Goal: Task Accomplishment & Management: Use online tool/utility

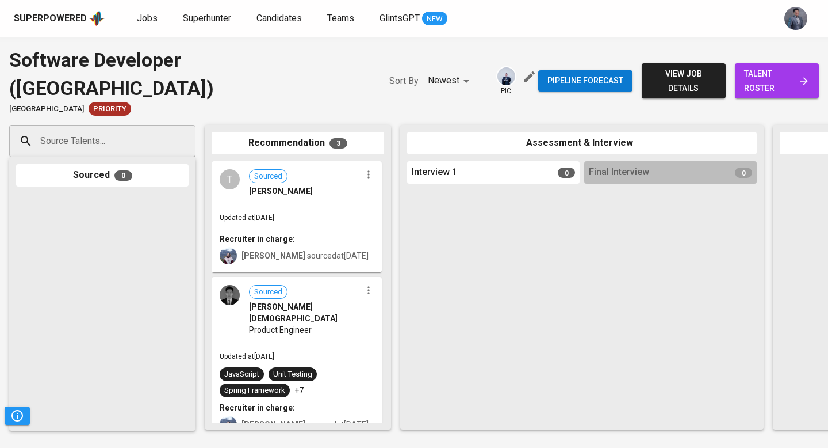
click at [694, 67] on span "view job details" at bounding box center [684, 81] width 66 height 28
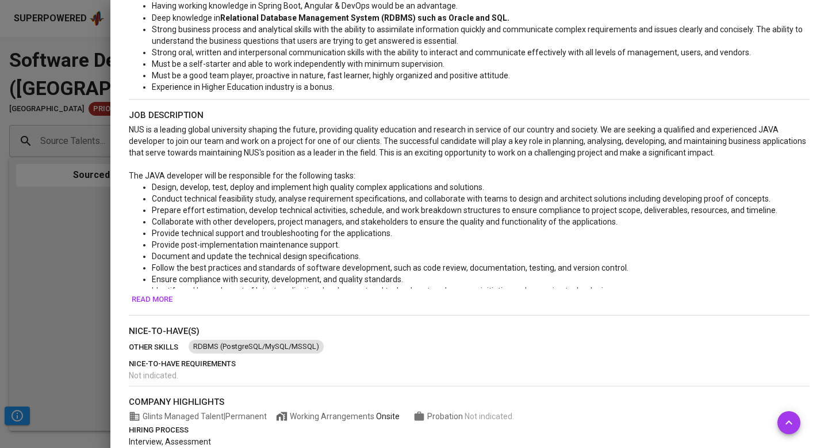
scroll to position [402, 0]
click at [145, 300] on span "Read more" at bounding box center [152, 298] width 41 height 13
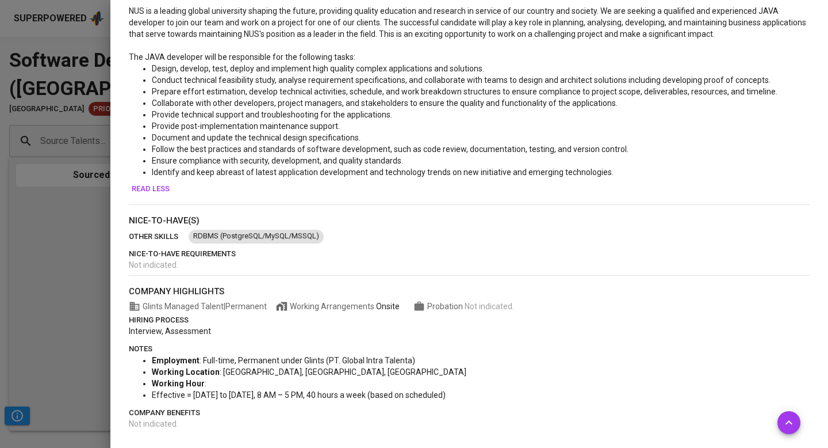
scroll to position [0, 0]
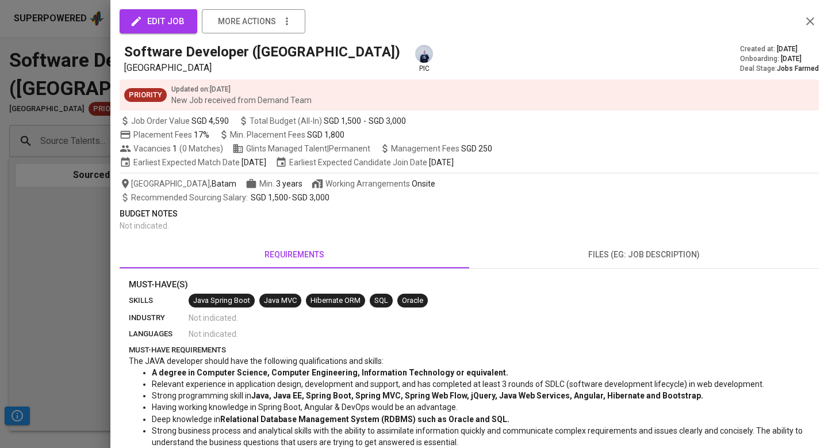
click at [568, 258] on span "files (eg: job description)" at bounding box center [644, 254] width 336 height 14
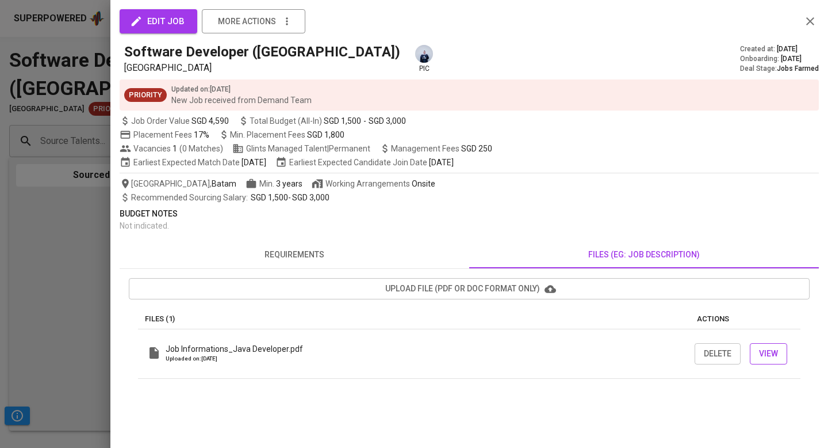
click at [760, 353] on span "View" at bounding box center [768, 353] width 19 height 14
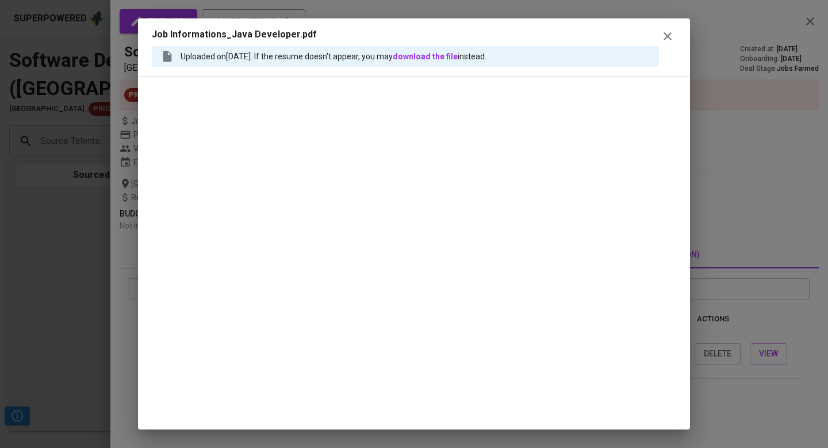
click at [541, 56] on div "Uploaded on Sep 02, 2025 . If the resume doesn't appear, you may download the f…" at bounding box center [405, 56] width 507 height 21
click at [670, 37] on icon "button" at bounding box center [668, 36] width 8 height 8
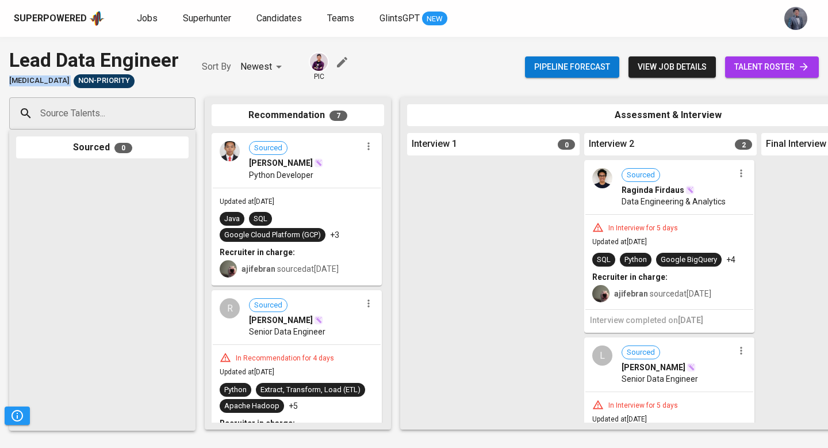
drag, startPoint x: 41, startPoint y: 83, endPoint x: 10, endPoint y: 83, distance: 31.1
click at [10, 83] on div "Meridia Non-Priority" at bounding box center [94, 81] width 170 height 14
copy span "[MEDICAL_DATA]"
click at [141, 21] on span "Jobs" at bounding box center [147, 18] width 21 height 11
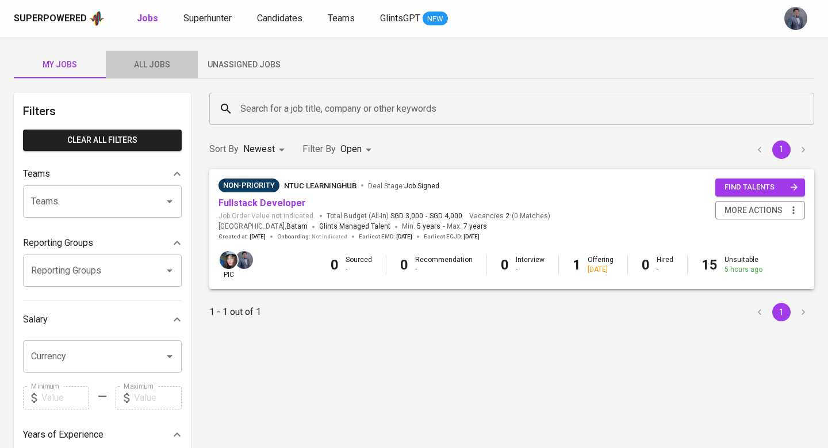
click at [159, 62] on span "All Jobs" at bounding box center [152, 65] width 78 height 14
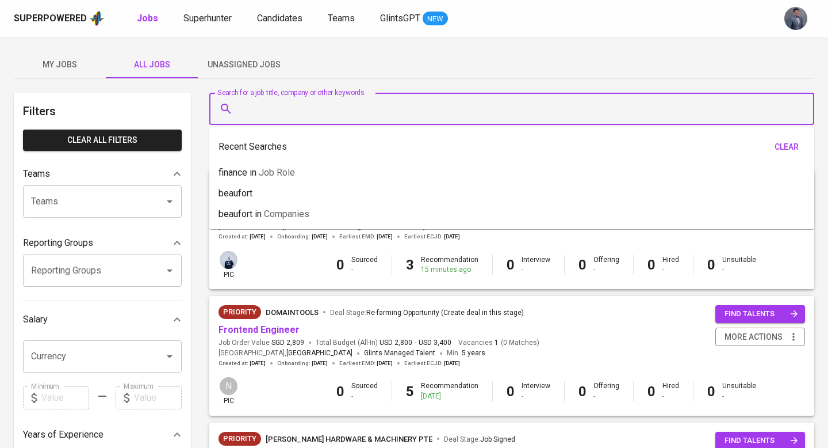
click at [272, 108] on input "Search for a job title, company or other keywords" at bounding box center [515, 109] width 555 height 22
paste input "[MEDICAL_DATA]"
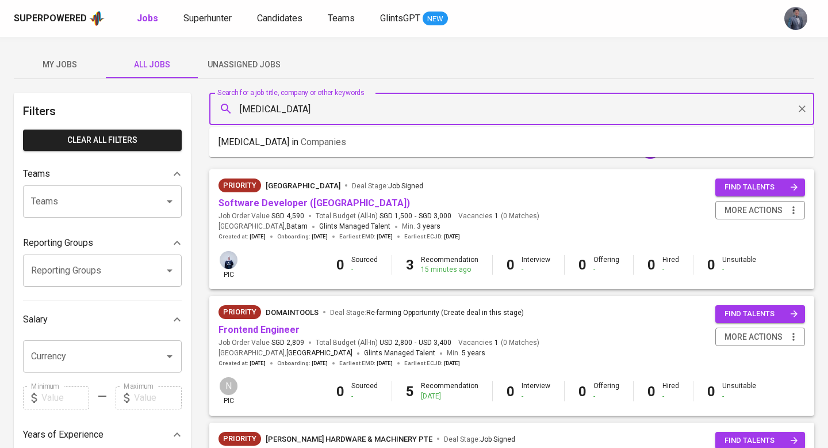
type input "[MEDICAL_DATA]"
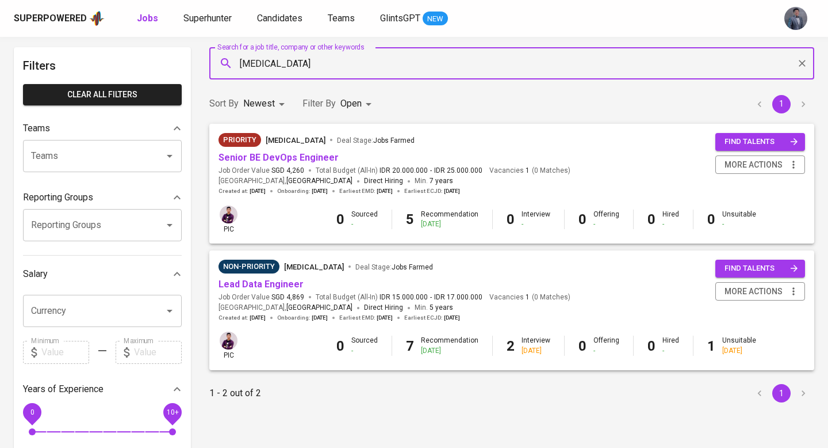
scroll to position [48, 0]
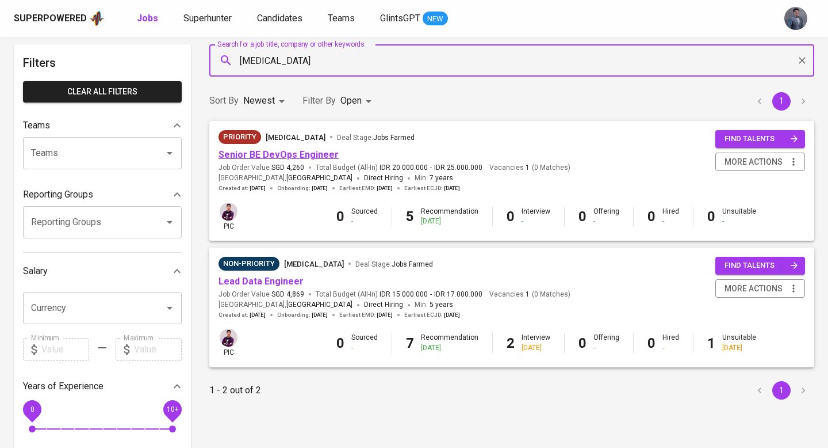
click at [318, 155] on link "Senior BE DevOps Engineer" at bounding box center [279, 154] width 120 height 11
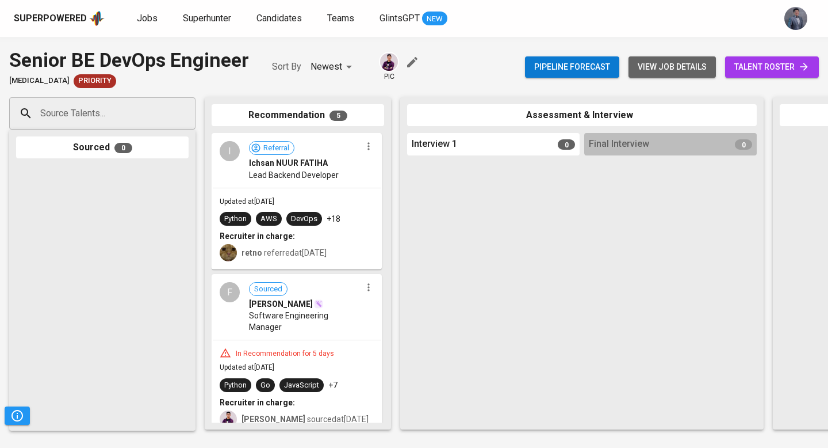
click at [669, 63] on span "view job details" at bounding box center [672, 67] width 69 height 14
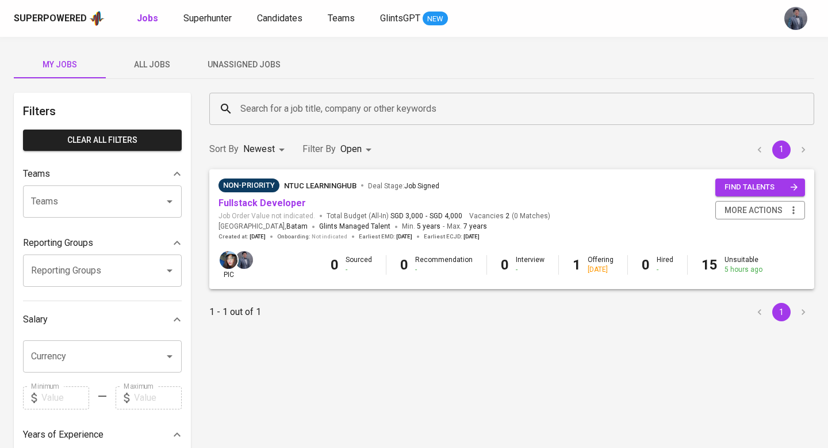
click at [262, 67] on span "Unassigned Jobs" at bounding box center [244, 65] width 78 height 14
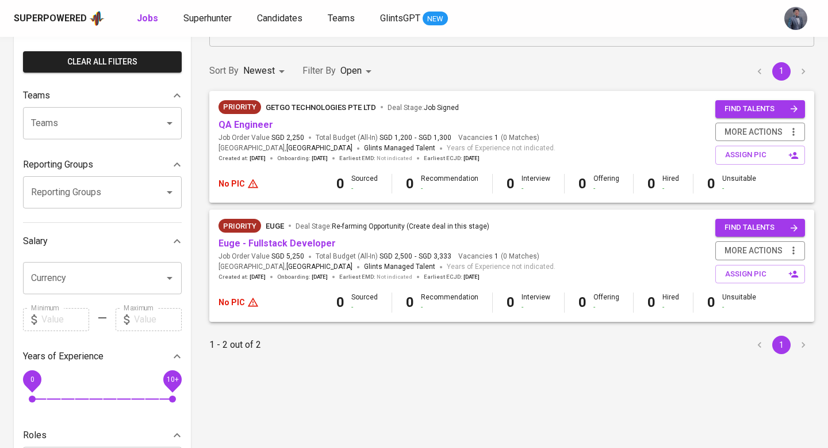
scroll to position [98, 0]
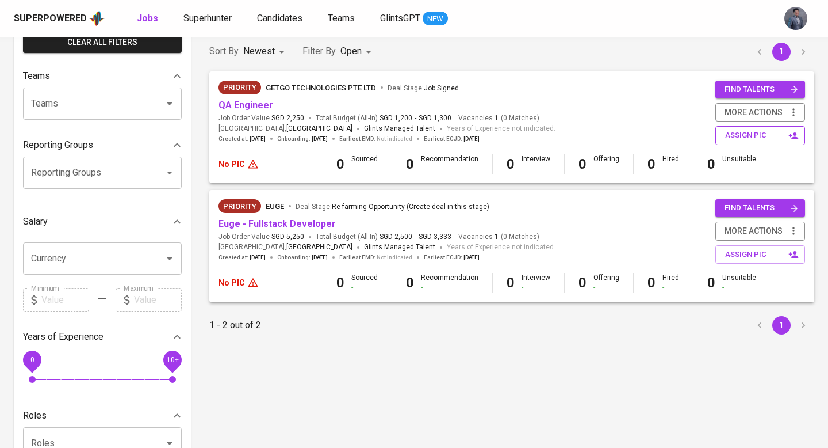
click at [743, 135] on span "assign pic" at bounding box center [761, 135] width 72 height 13
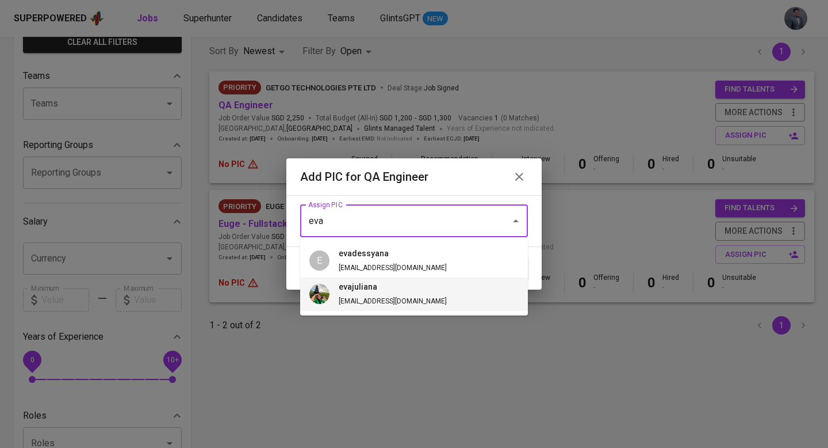
drag, startPoint x: 397, startPoint y: 291, endPoint x: 406, endPoint y: 282, distance: 12.6
click at [397, 291] on span "evajuliana eva@glints.com" at bounding box center [393, 294] width 127 height 26
type input "evajuliana"
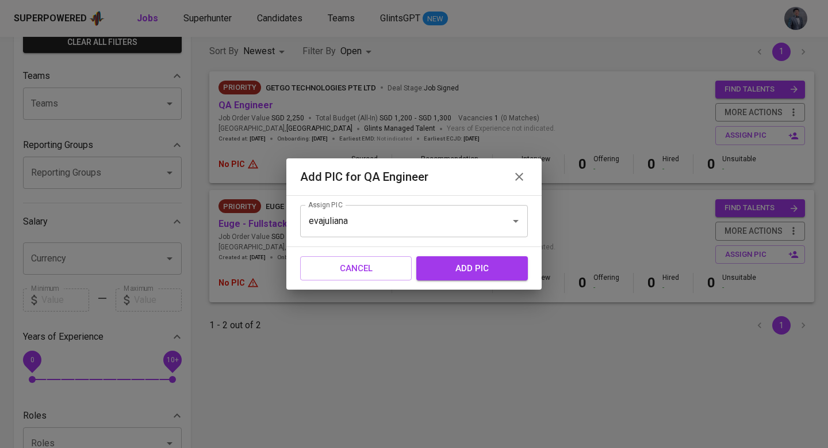
click at [478, 274] on span "add pic" at bounding box center [472, 268] width 86 height 15
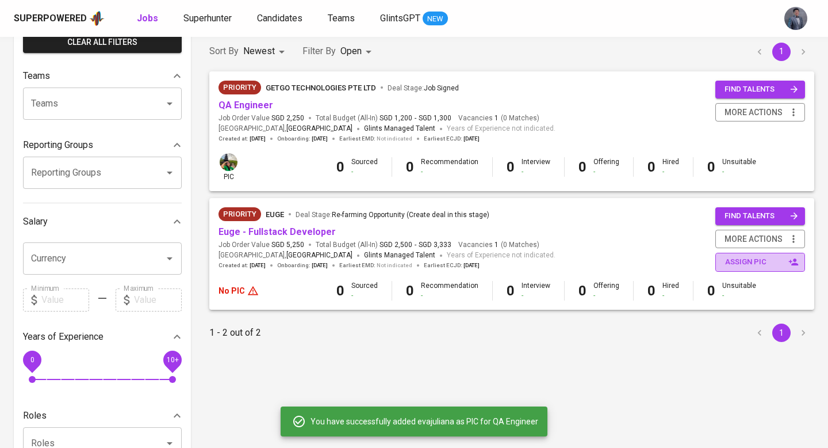
click at [746, 262] on span "assign pic" at bounding box center [761, 261] width 72 height 13
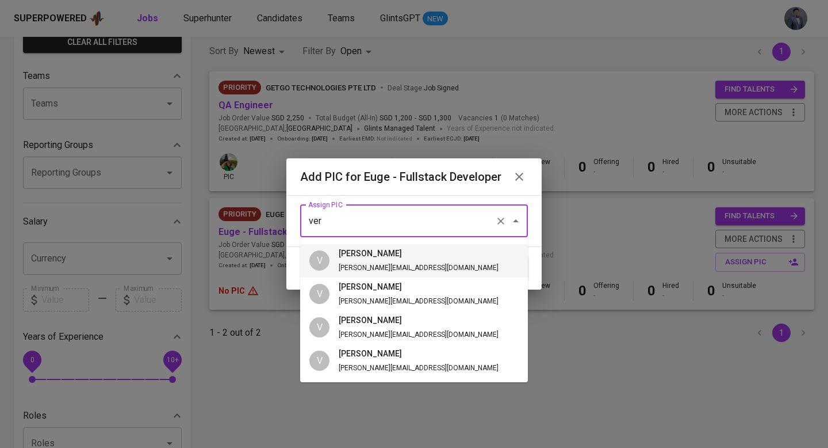
click at [339, 260] on span "vera vera@glints.com" at bounding box center [419, 260] width 178 height 26
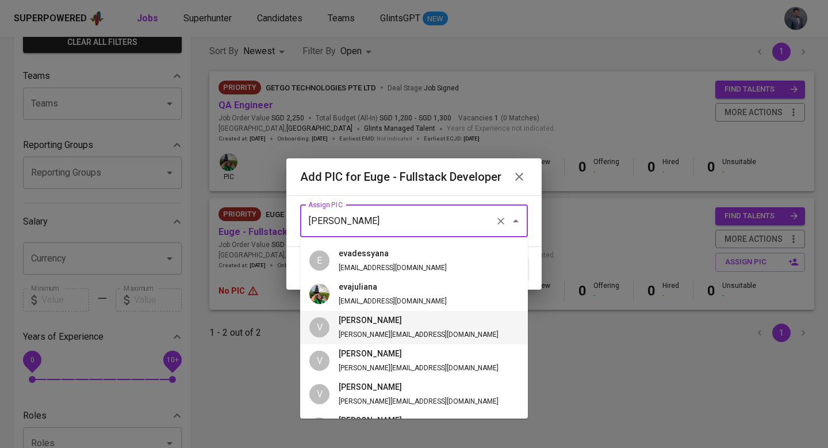
click at [340, 222] on input "vera" at bounding box center [397, 221] width 185 height 22
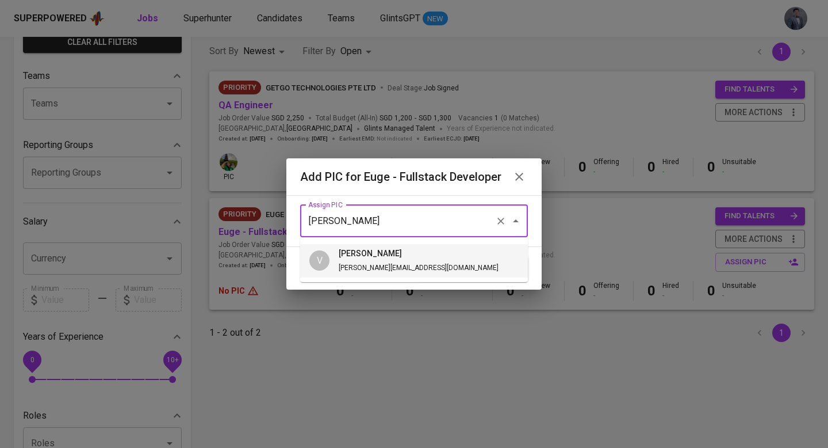
click at [350, 256] on h6 "vern" at bounding box center [419, 253] width 160 height 13
type input "vern"
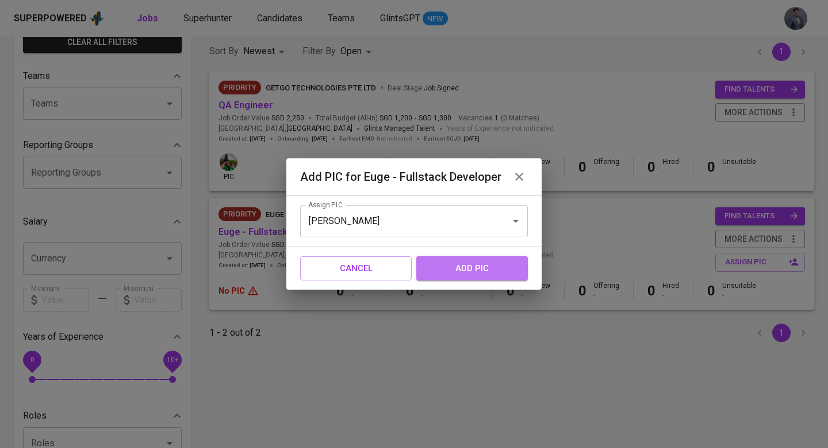
click at [457, 277] on button "add pic" at bounding box center [473, 268] width 112 height 24
